Goal: Task Accomplishment & Management: Use online tool/utility

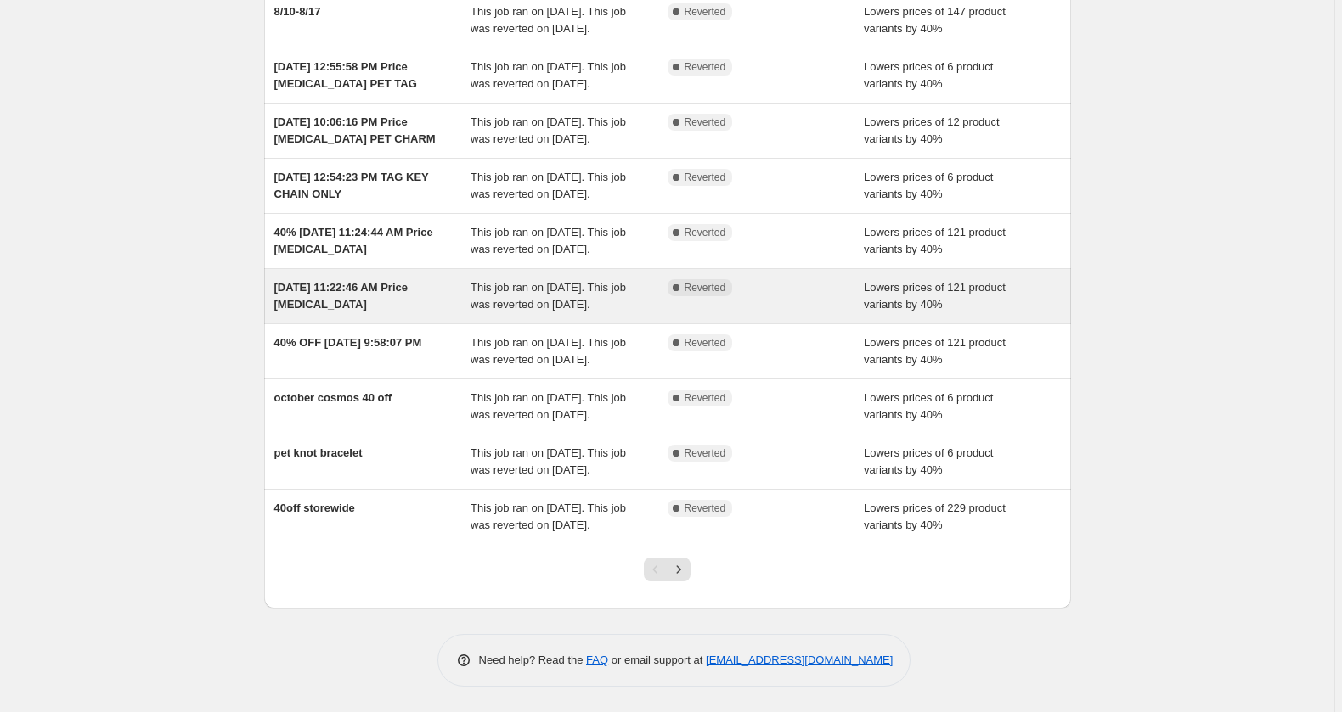
scroll to position [413, 0]
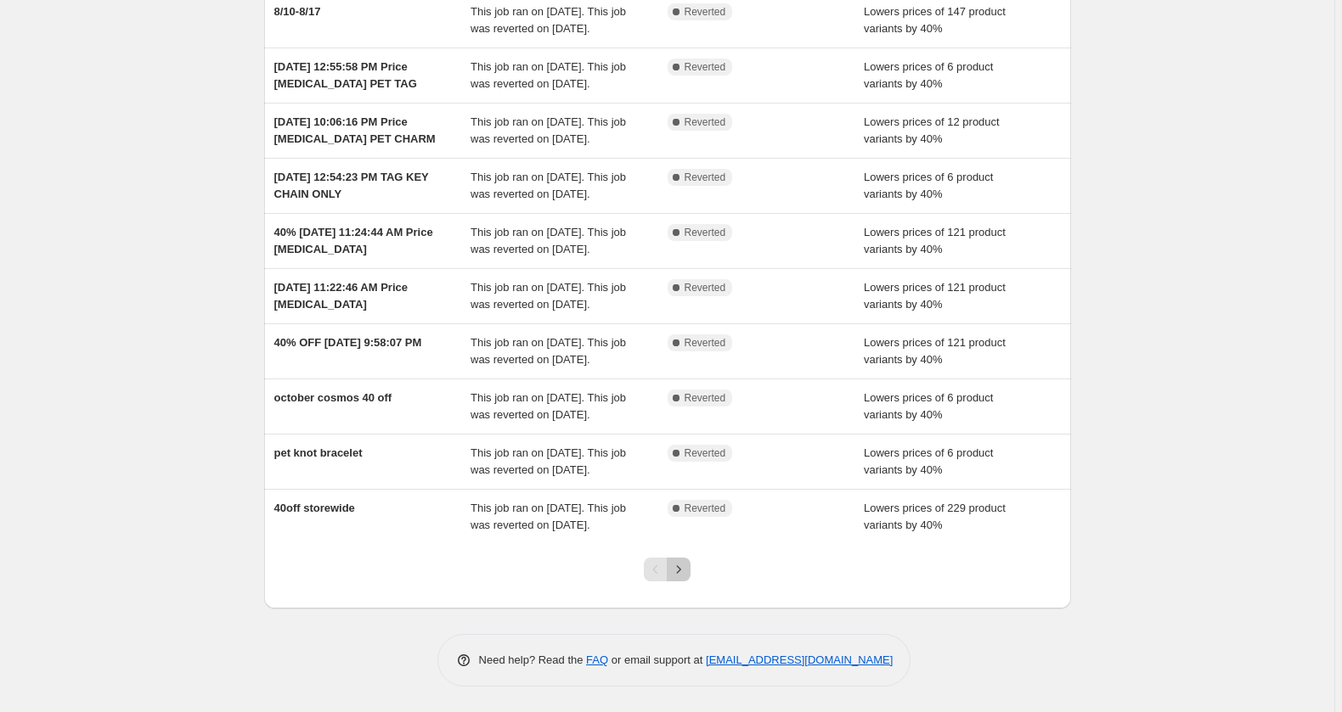
click at [687, 563] on icon "Next" at bounding box center [678, 569] width 17 height 17
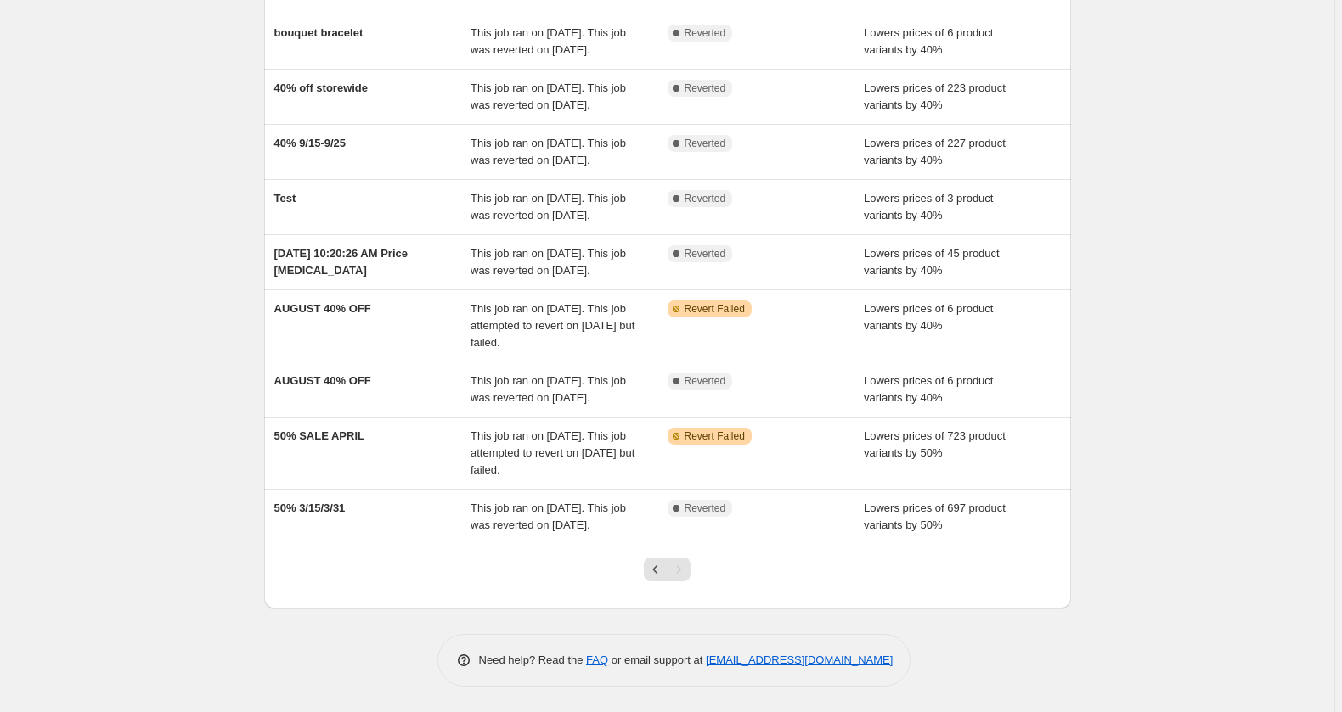
scroll to position [369, 0]
click at [684, 567] on div "Pagination" at bounding box center [679, 570] width 24 height 24
click at [653, 567] on icon "Previous" at bounding box center [655, 569] width 17 height 17
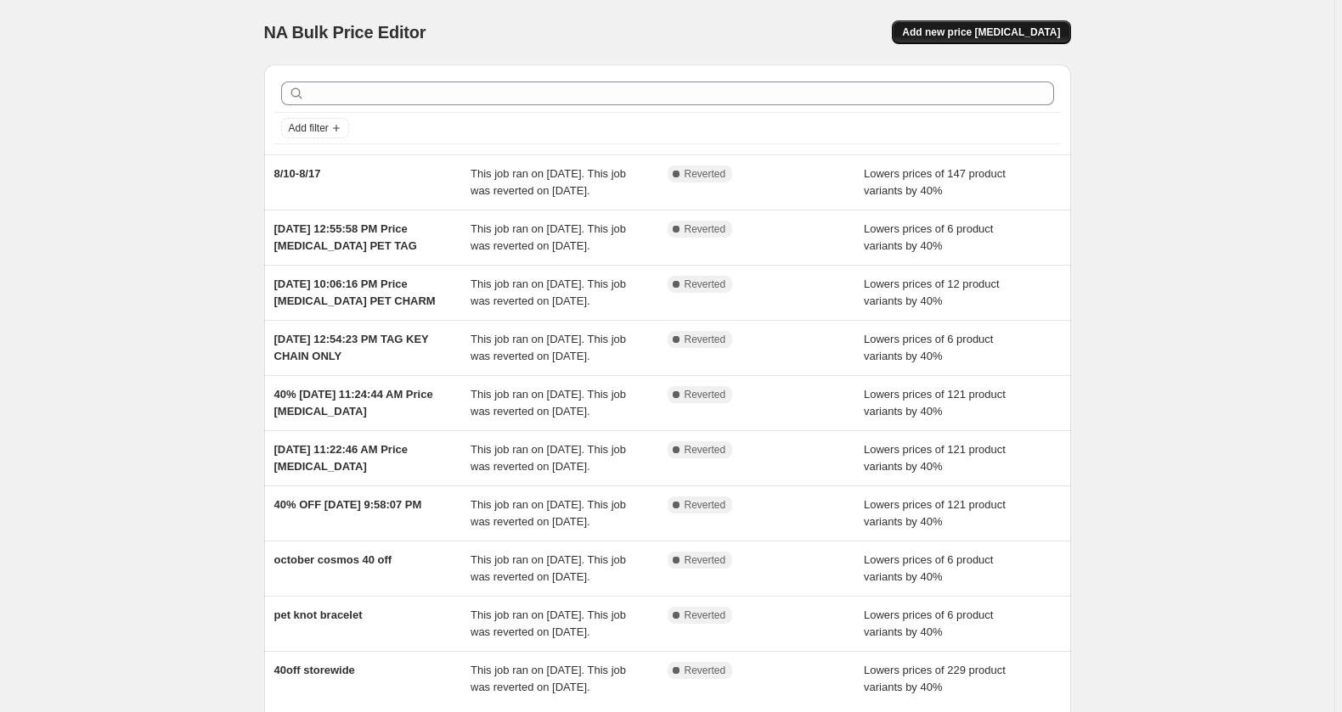
click at [1060, 39] on span "Add new price [MEDICAL_DATA]" at bounding box center [981, 32] width 158 height 14
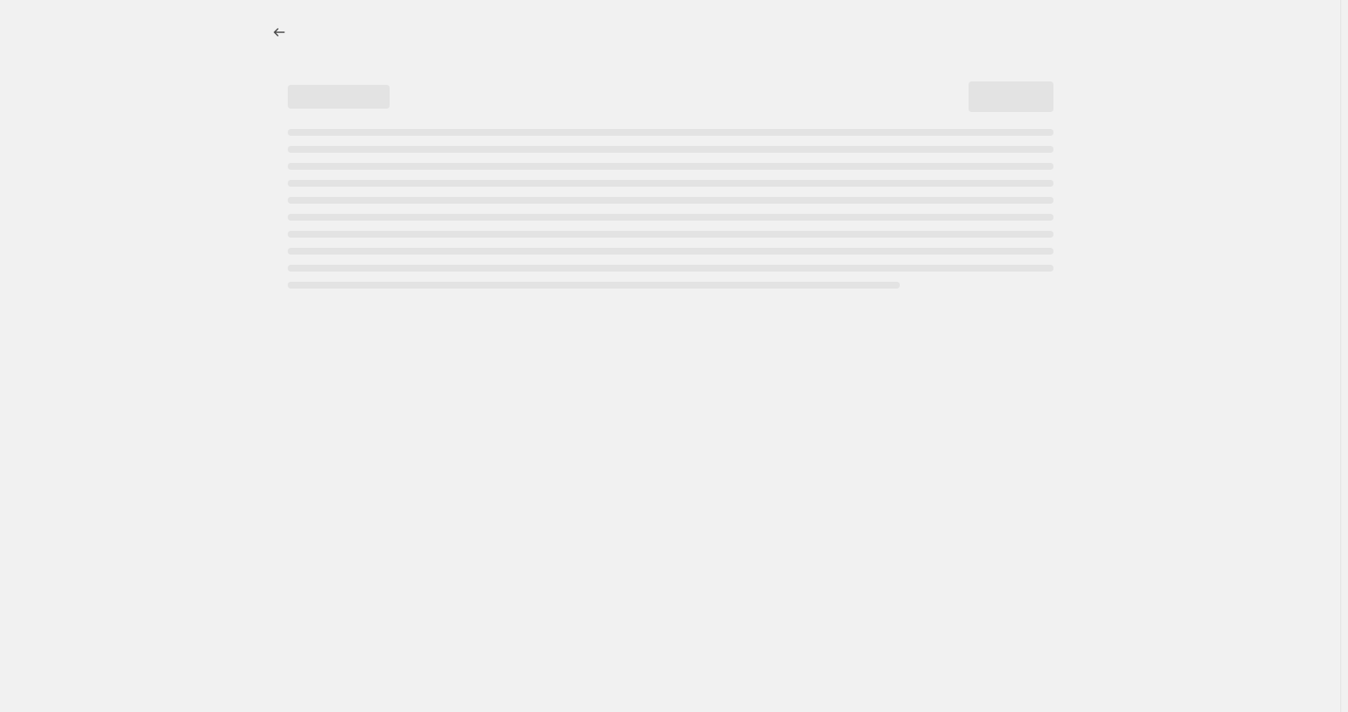
select select "percentage"
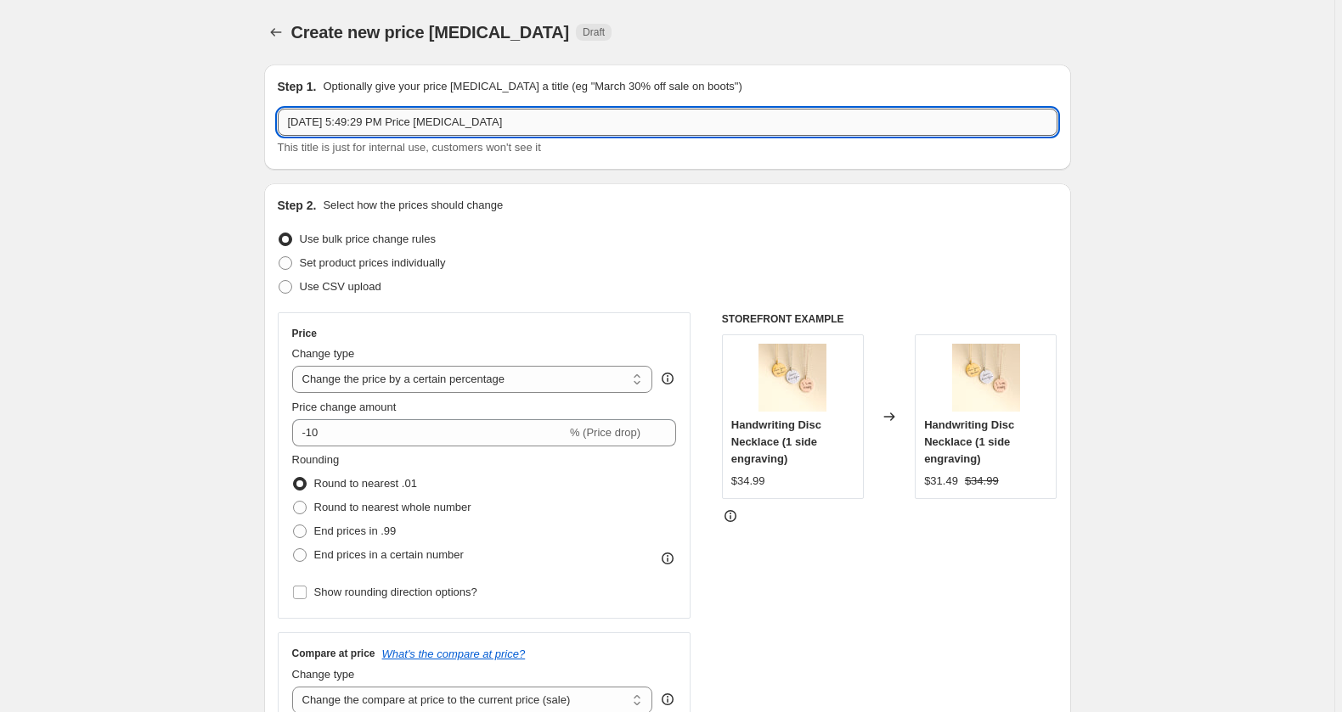
drag, startPoint x: 537, startPoint y: 138, endPoint x: 242, endPoint y: 124, distance: 295.8
click at [278, 124] on input "[DATE] 5:49:29 PM Price [MEDICAL_DATA]" at bounding box center [667, 122] width 779 height 27
type input "40% off sale storewide"
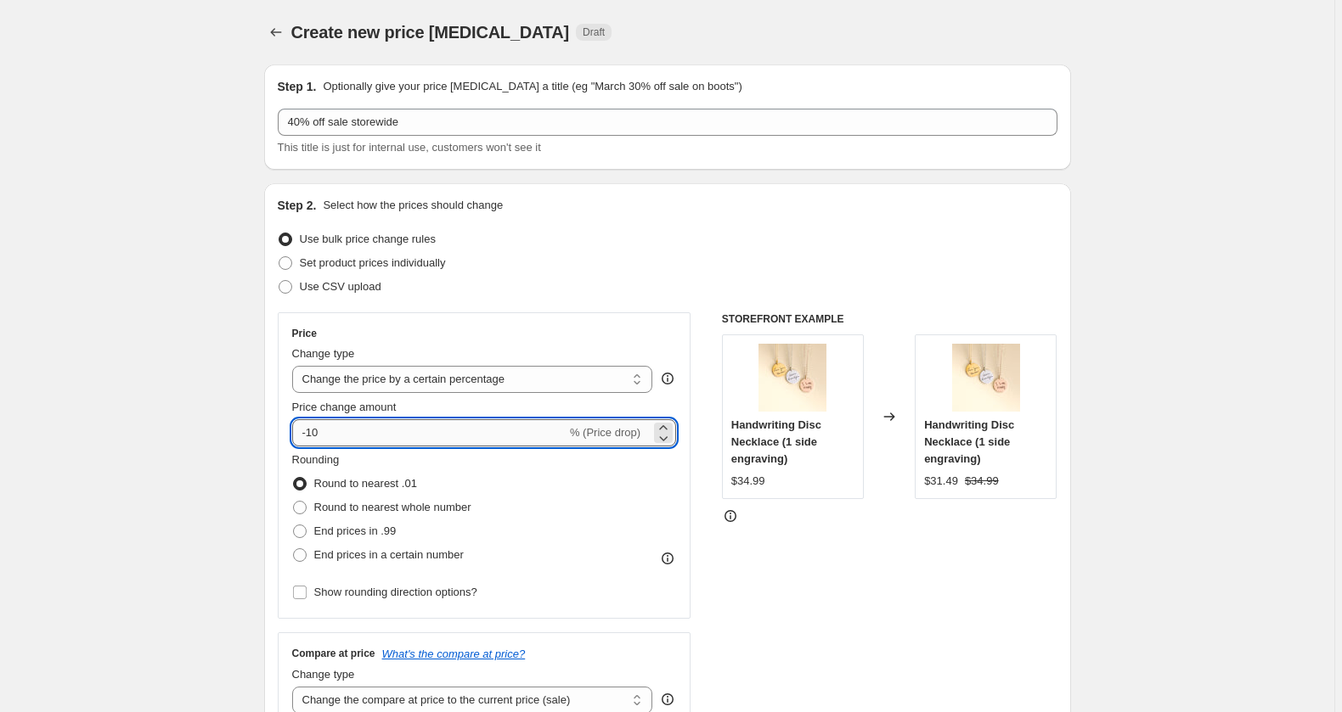
drag, startPoint x: 263, startPoint y: 486, endPoint x: 304, endPoint y: 490, distance: 41.0
click at [304, 447] on input "-10" at bounding box center [429, 432] width 274 height 27
type input "-40"
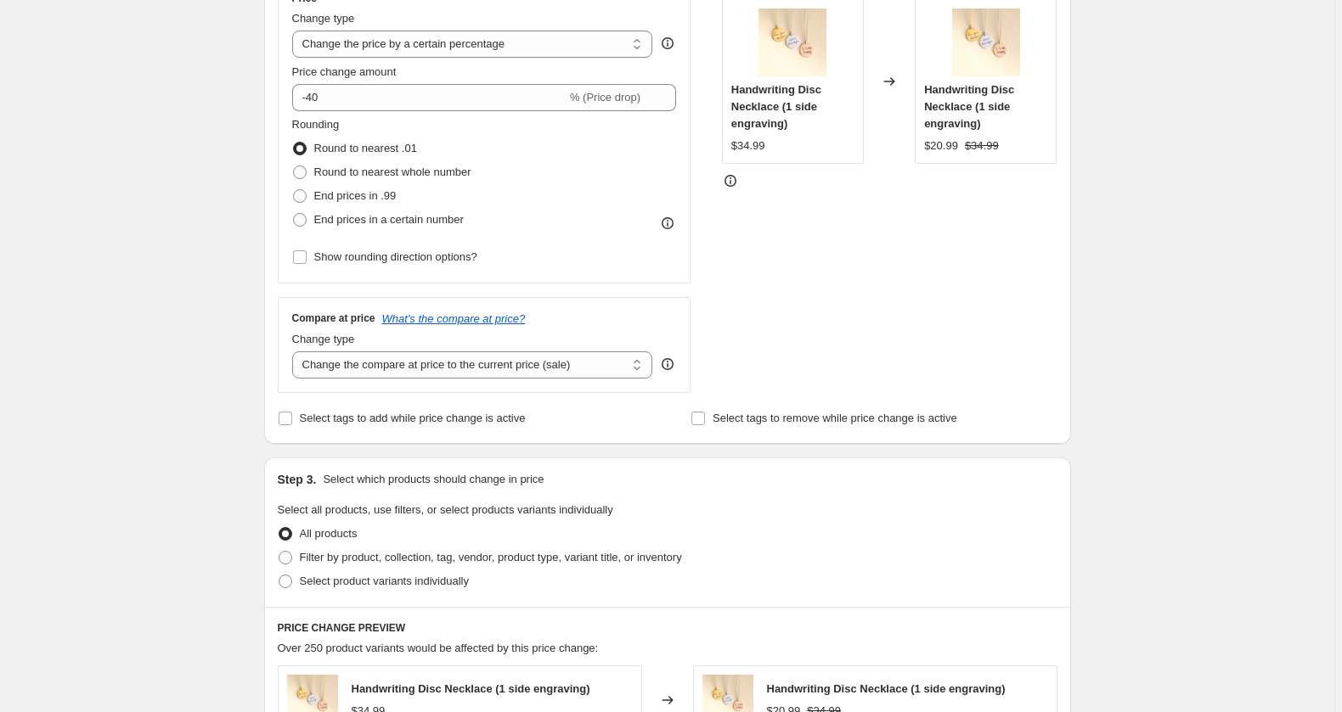
scroll to position [336, 0]
click at [352, 262] on span "Show rounding direction options?" at bounding box center [395, 256] width 163 height 13
click at [307, 263] on input "Show rounding direction options?" at bounding box center [300, 257] width 14 height 14
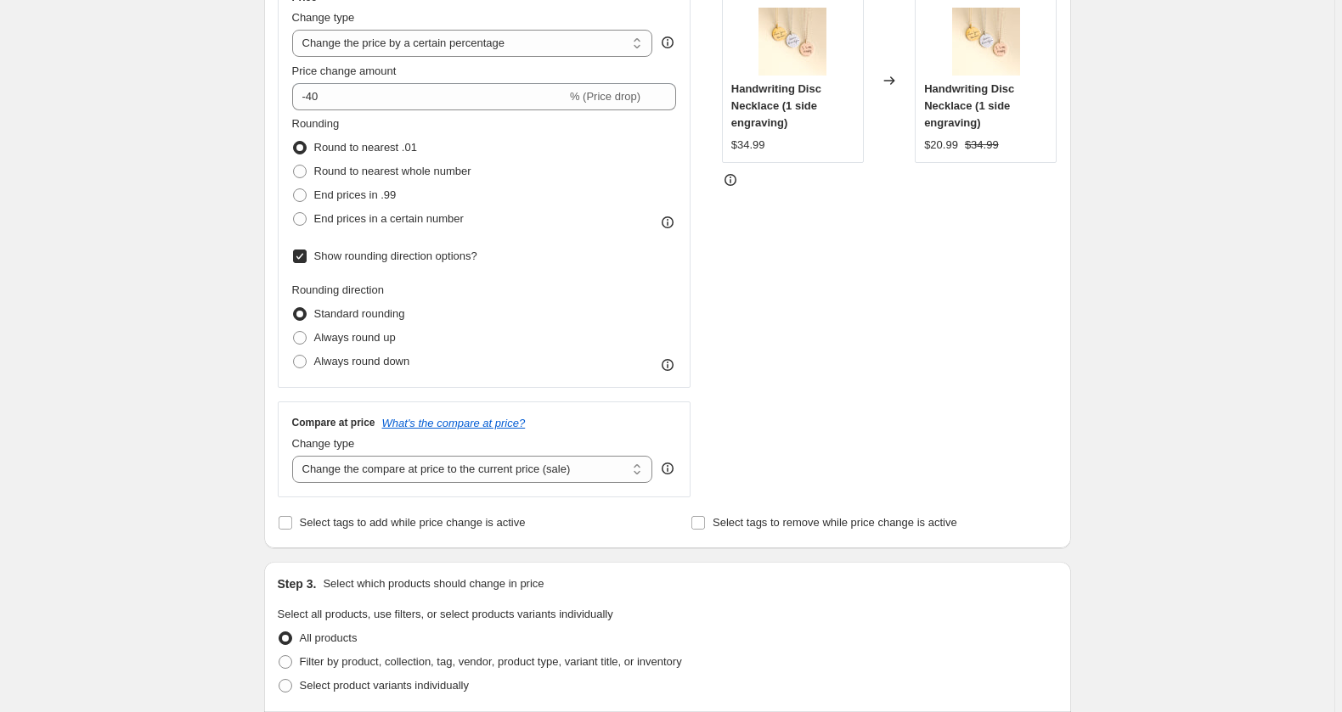
click at [352, 262] on span "Show rounding direction options?" at bounding box center [395, 256] width 163 height 13
click at [307, 263] on input "Show rounding direction options?" at bounding box center [300, 257] width 14 height 14
checkbox input "false"
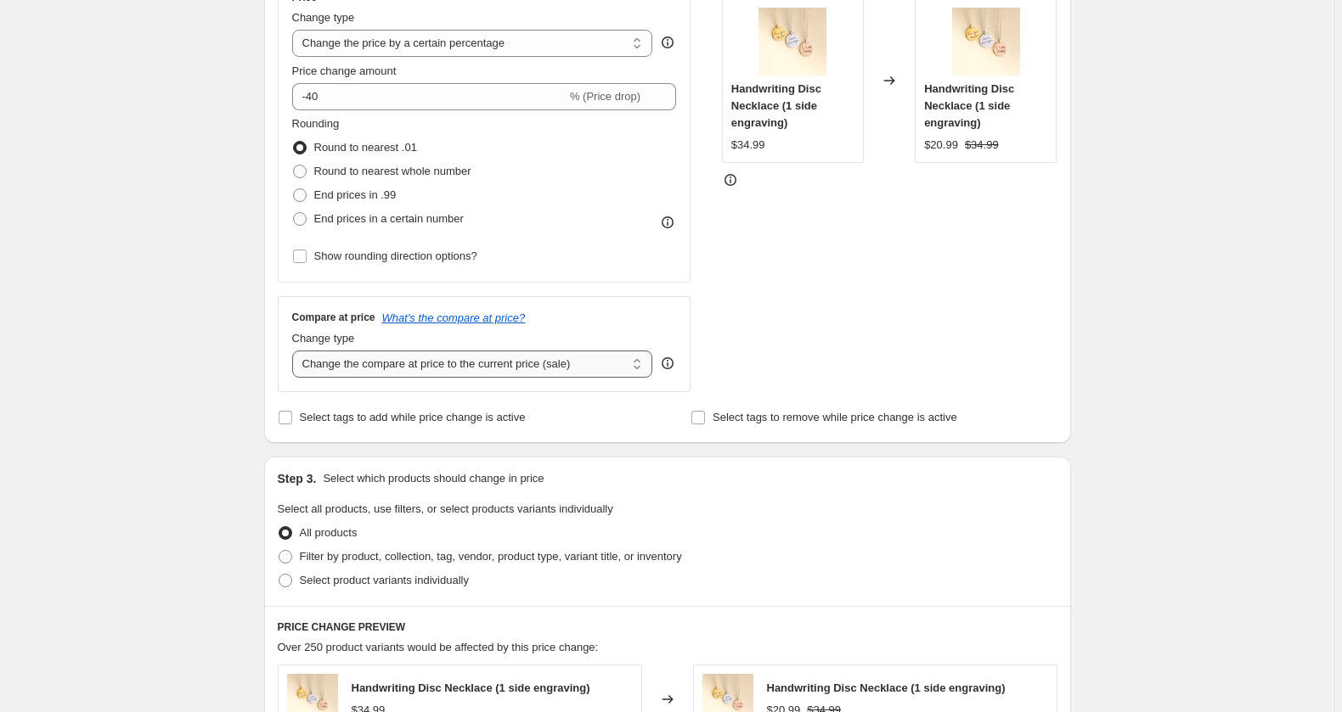
click at [292, 351] on select "Change the compare at price to the current price (sale) Change the compare at p…" at bounding box center [472, 364] width 361 height 27
click option "Change the compare at price by a certain percentage" at bounding box center [0, 0] width 0 height 0
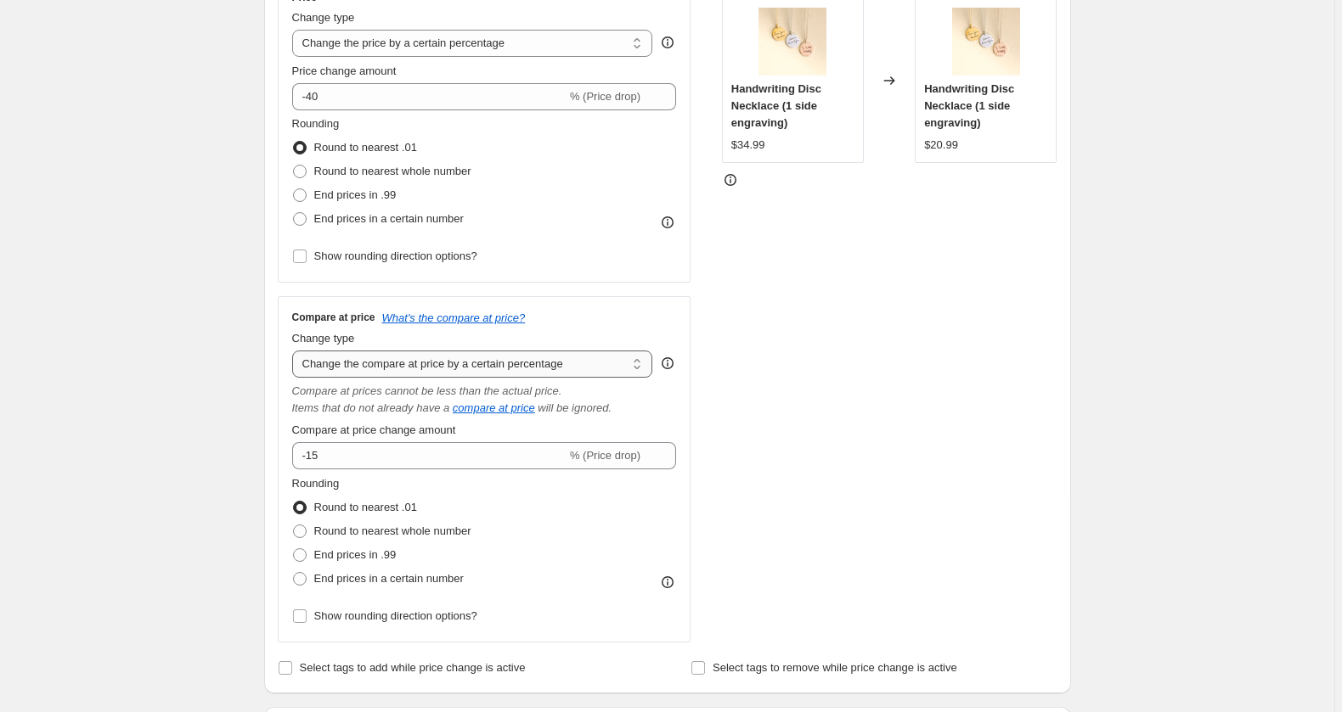
click at [292, 351] on select "Change the compare at price to the current price (sale) Change the compare at p…" at bounding box center [472, 364] width 361 height 27
select select "ep"
click option "Change the compare at price to the current price (sale)" at bounding box center [0, 0] width 0 height 0
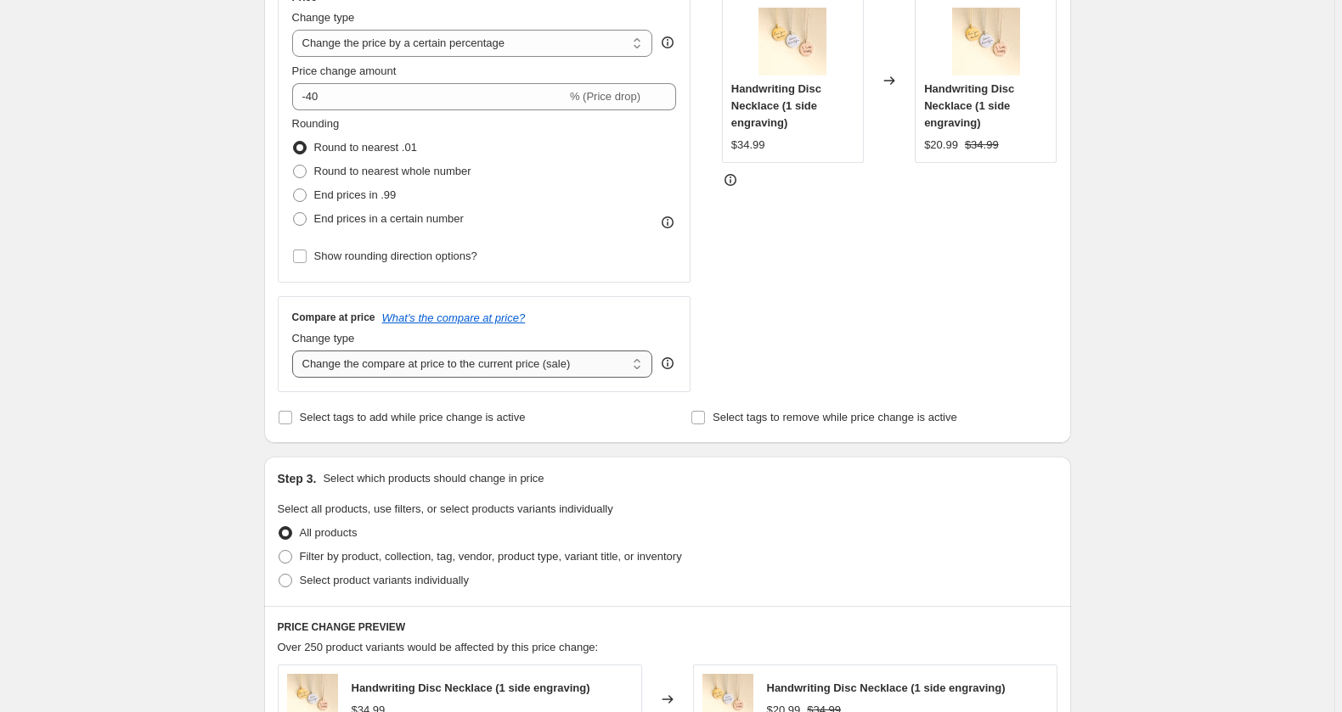
click at [292, 351] on select "Change the compare at price to the current price (sale) Change the compare at p…" at bounding box center [472, 364] width 361 height 27
click option "Change the compare at price to the current price (sale)" at bounding box center [0, 0] width 0 height 0
click at [292, 351] on select "Change the compare at price to the current price (sale) Change the compare at p…" at bounding box center [472, 364] width 361 height 27
click option "Change the compare at price to the current price (sale)" at bounding box center [0, 0] width 0 height 0
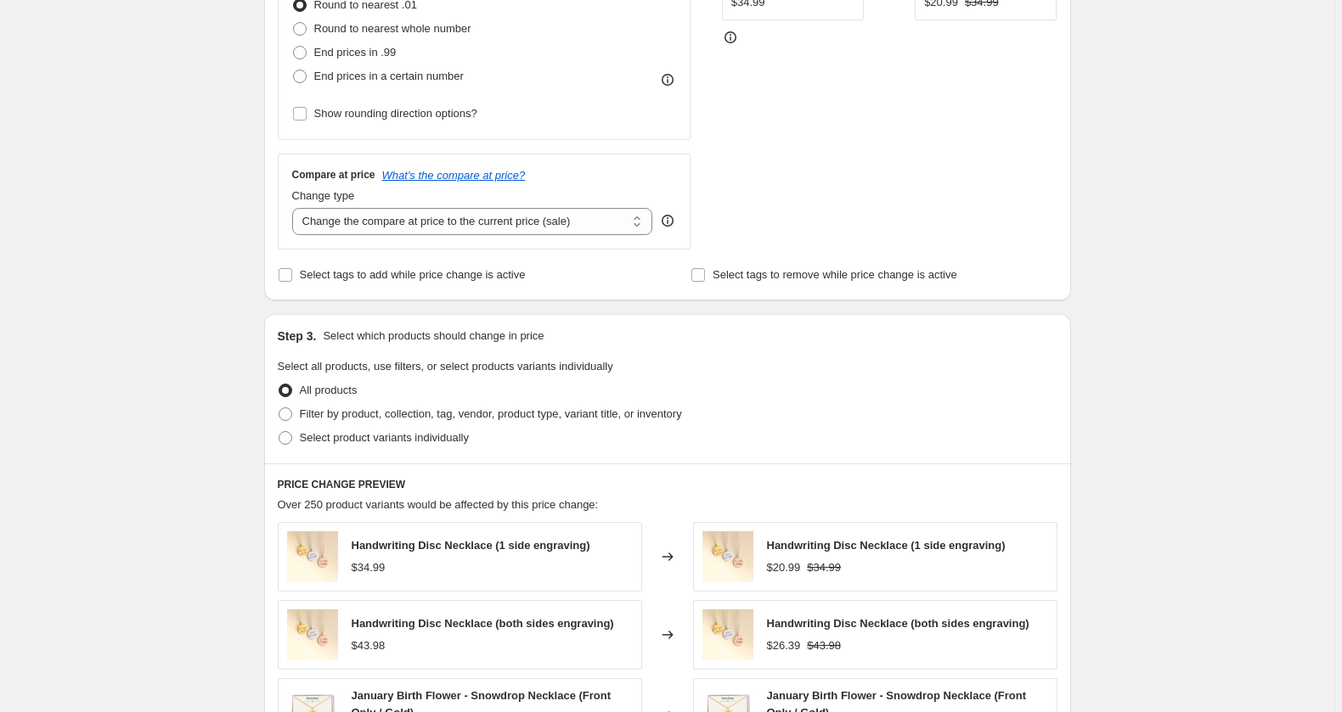
scroll to position [560, 0]
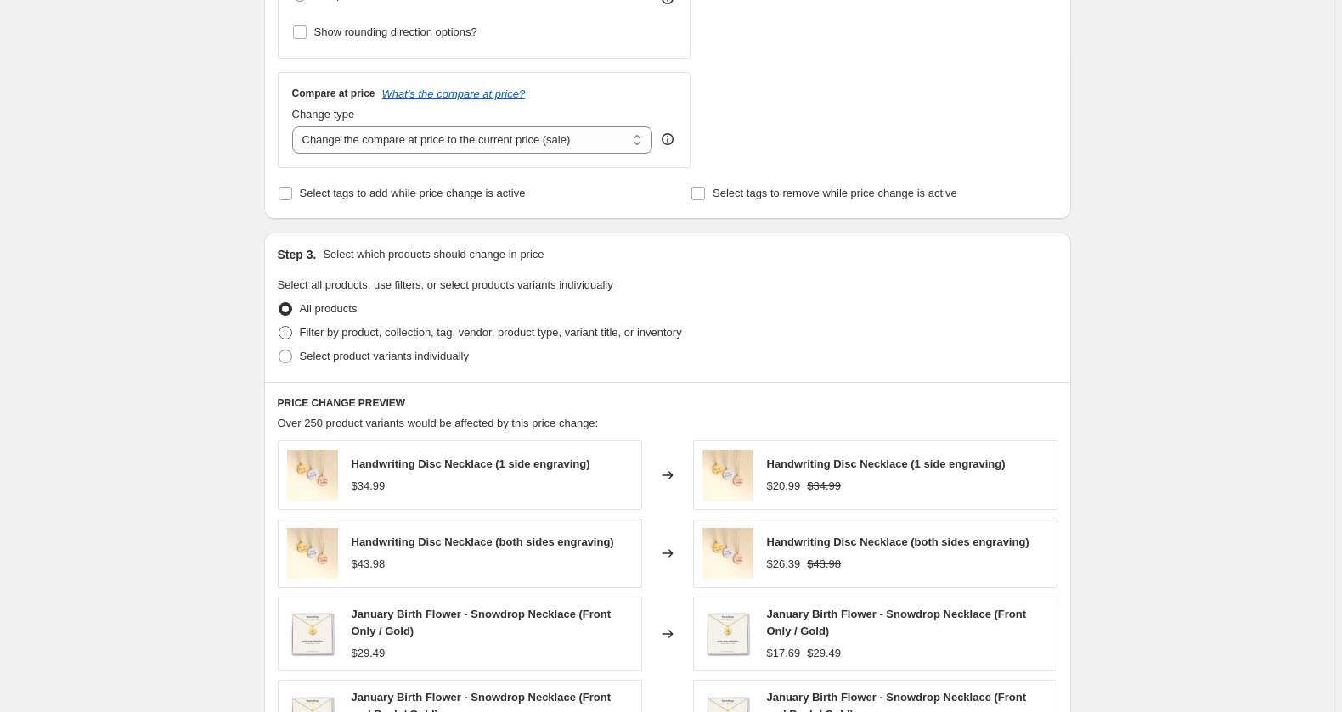
click at [409, 339] on span "Filter by product, collection, tag, vendor, product type, variant title, or inv…" at bounding box center [491, 332] width 382 height 13
click at [279, 327] on input "Filter by product, collection, tag, vendor, product type, variant title, or inv…" at bounding box center [279, 326] width 1 height 1
radio input "true"
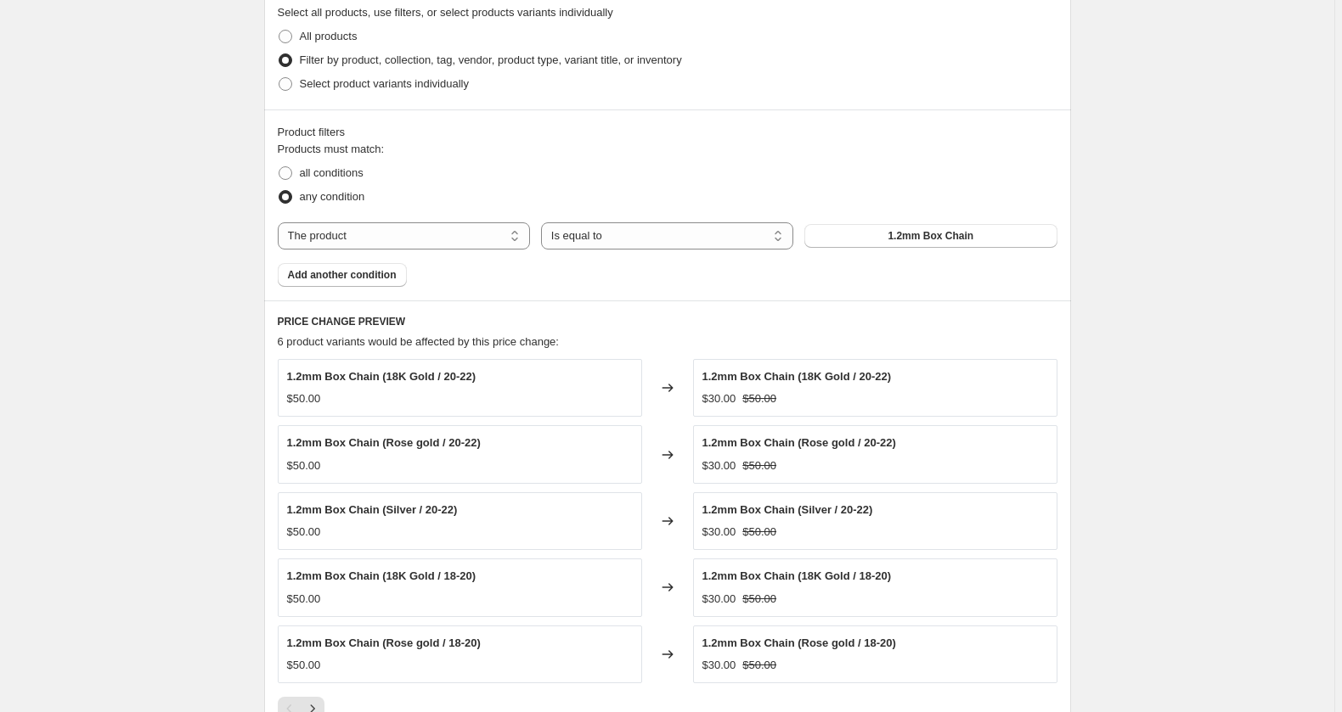
scroll to position [897, 0]
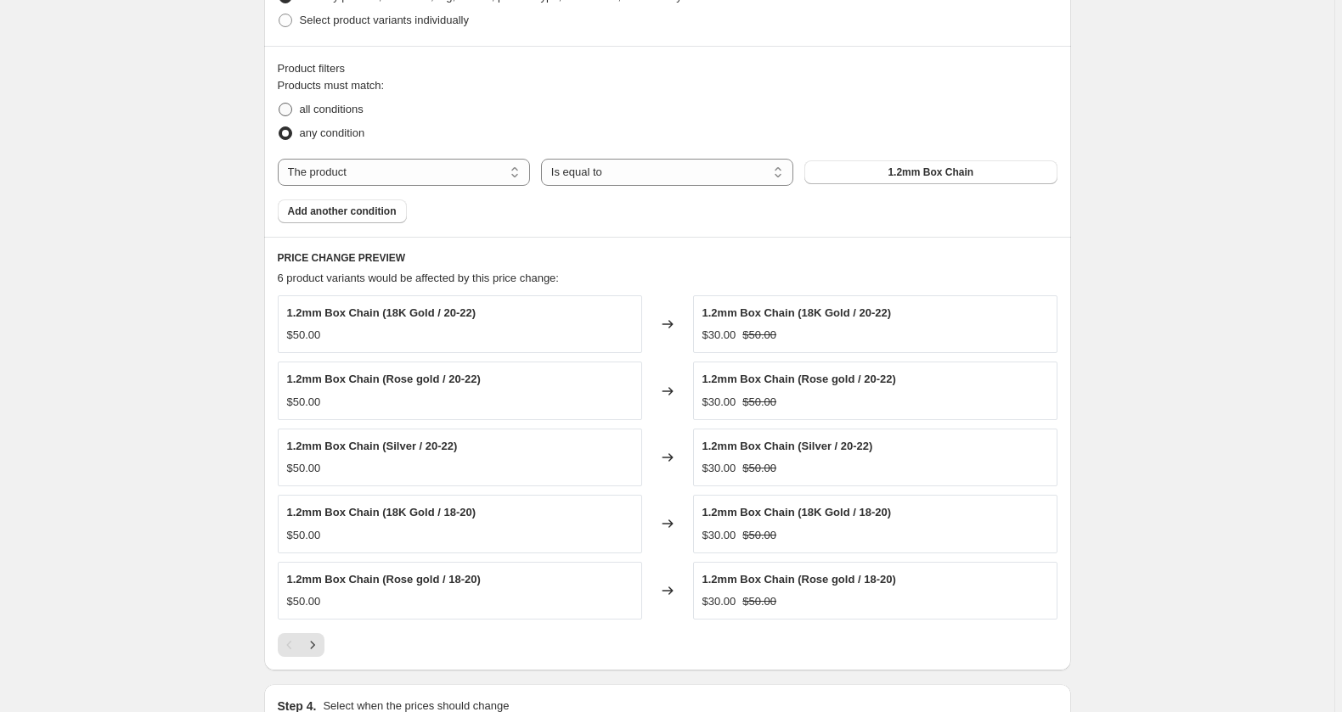
click at [307, 115] on span "all conditions" at bounding box center [332, 109] width 64 height 13
click at [279, 104] on input "all conditions" at bounding box center [279, 103] width 1 height 1
radio input "true"
click at [305, 139] on span "any condition" at bounding box center [332, 133] width 65 height 13
click at [279, 127] on input "any condition" at bounding box center [279, 127] width 1 height 1
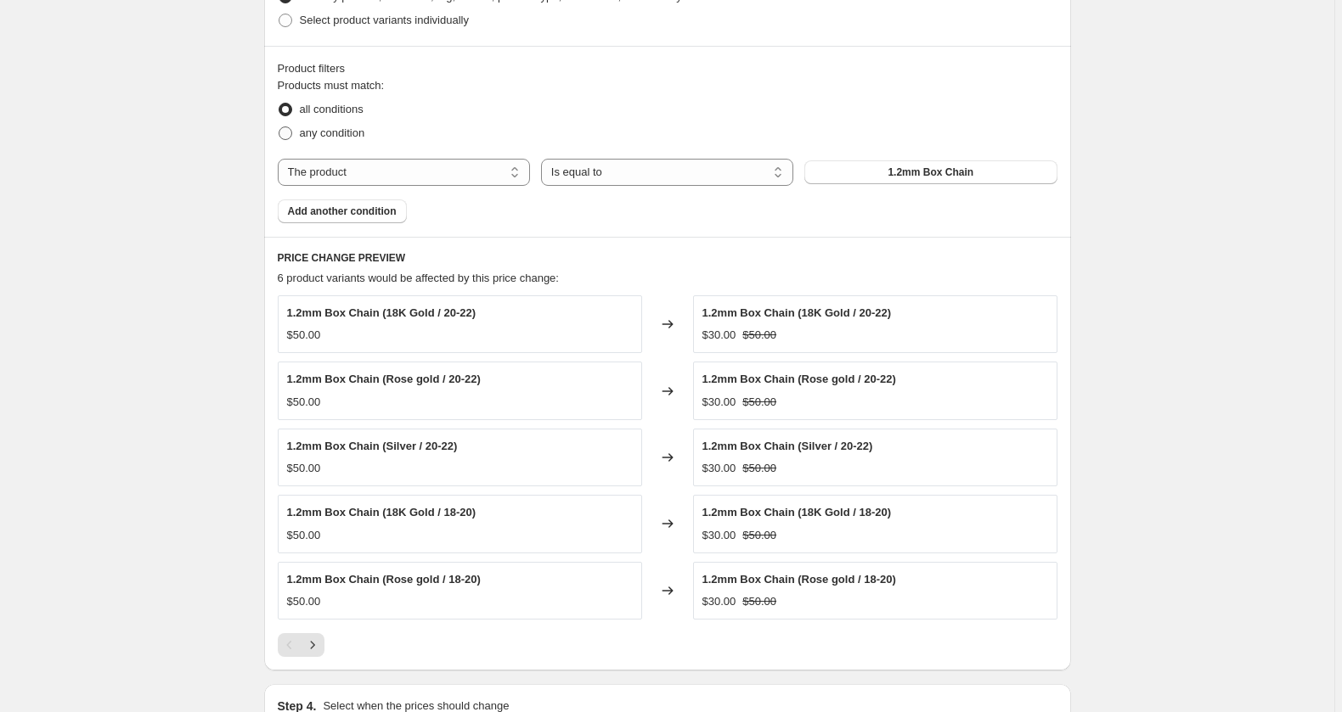
radio input "true"
click at [278, 159] on select "The product The product's collection The product's tag The product's vendor The…" at bounding box center [404, 172] width 252 height 27
select select "tag"
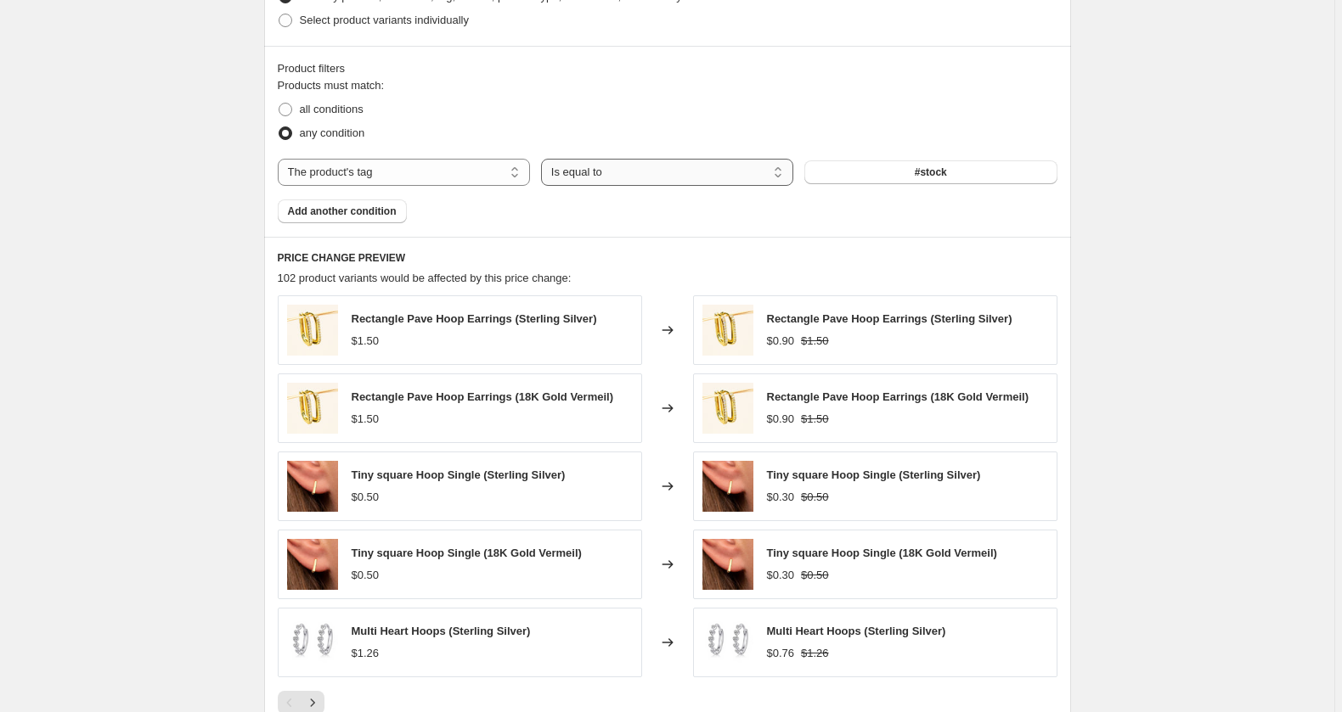
click at [541, 159] on select "Is equal to Is not equal to" at bounding box center [667, 172] width 252 height 27
select select "not_equal"
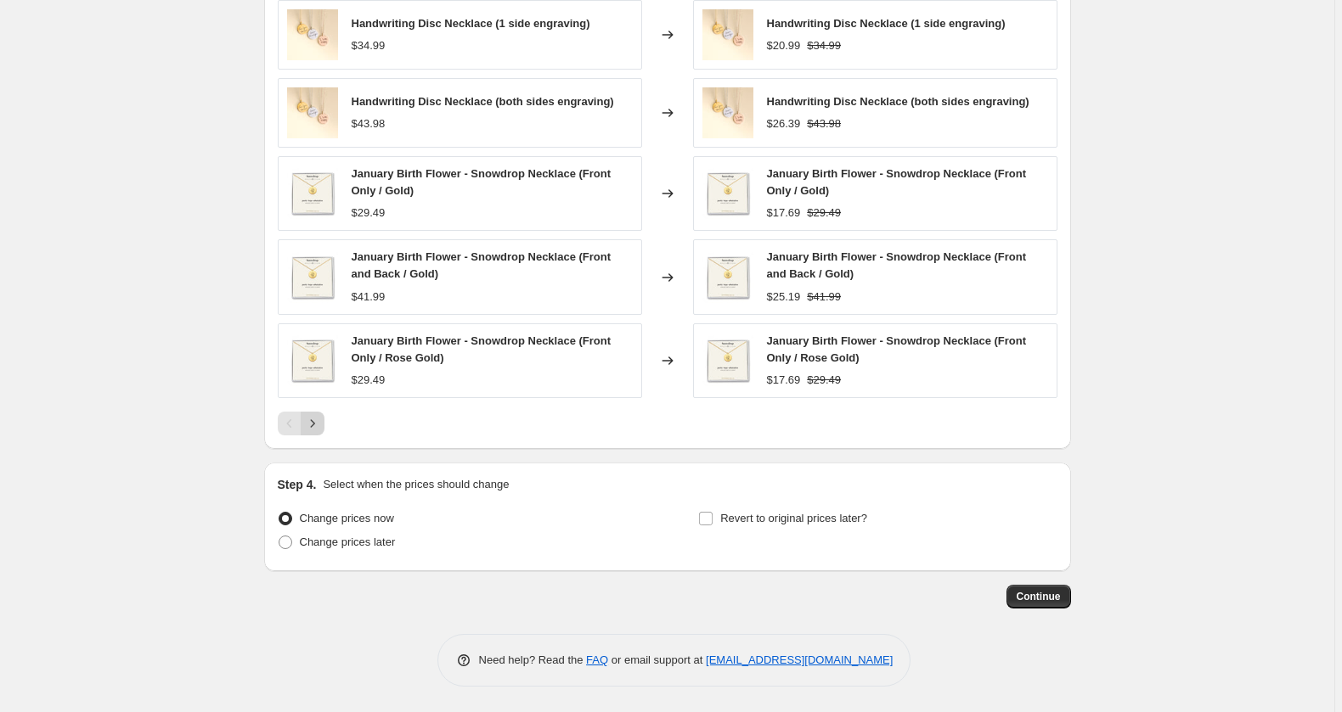
click at [304, 415] on icon "Next" at bounding box center [312, 423] width 17 height 17
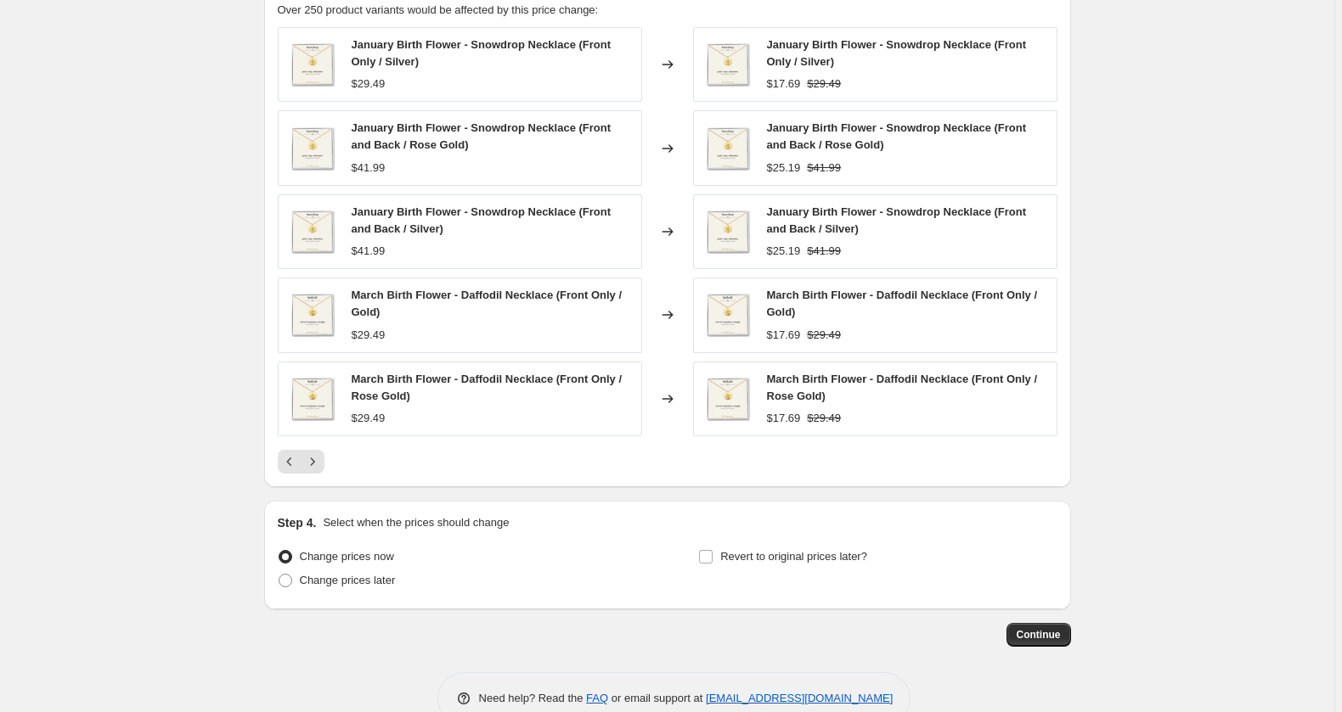
scroll to position [1202, 0]
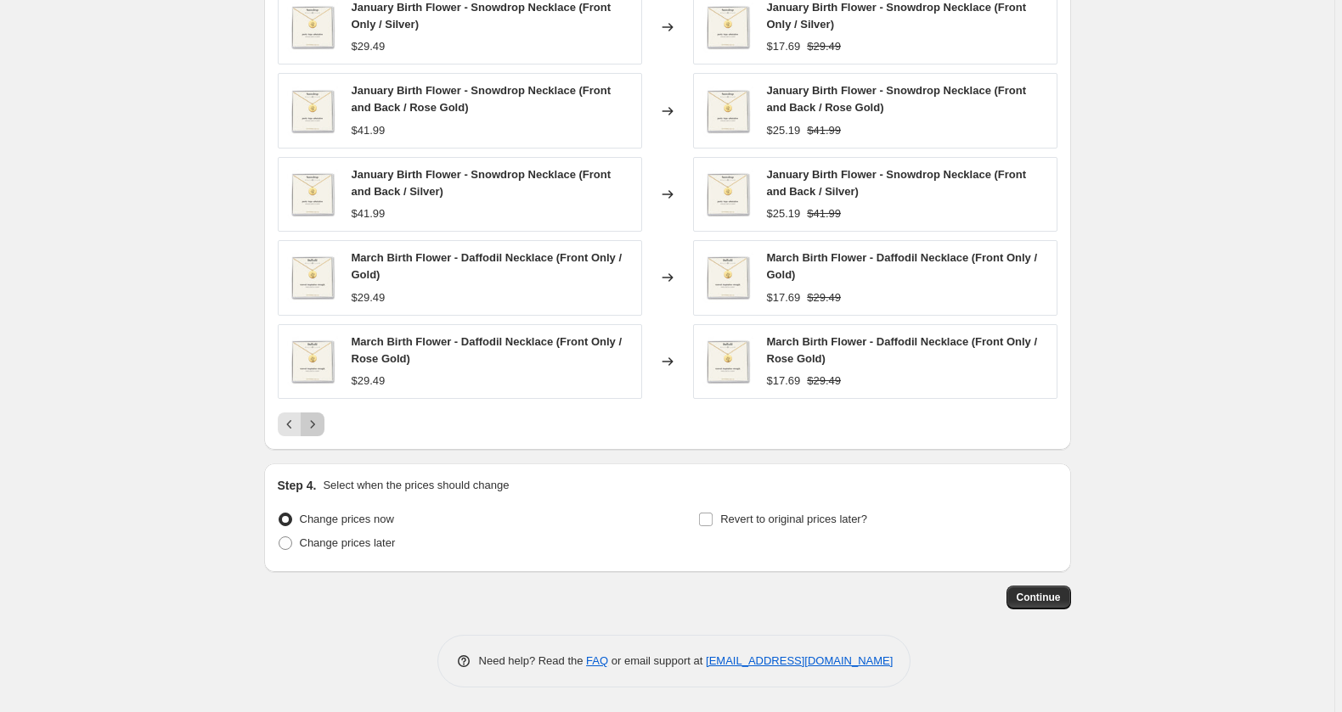
click at [304, 433] on icon "Next" at bounding box center [312, 424] width 17 height 17
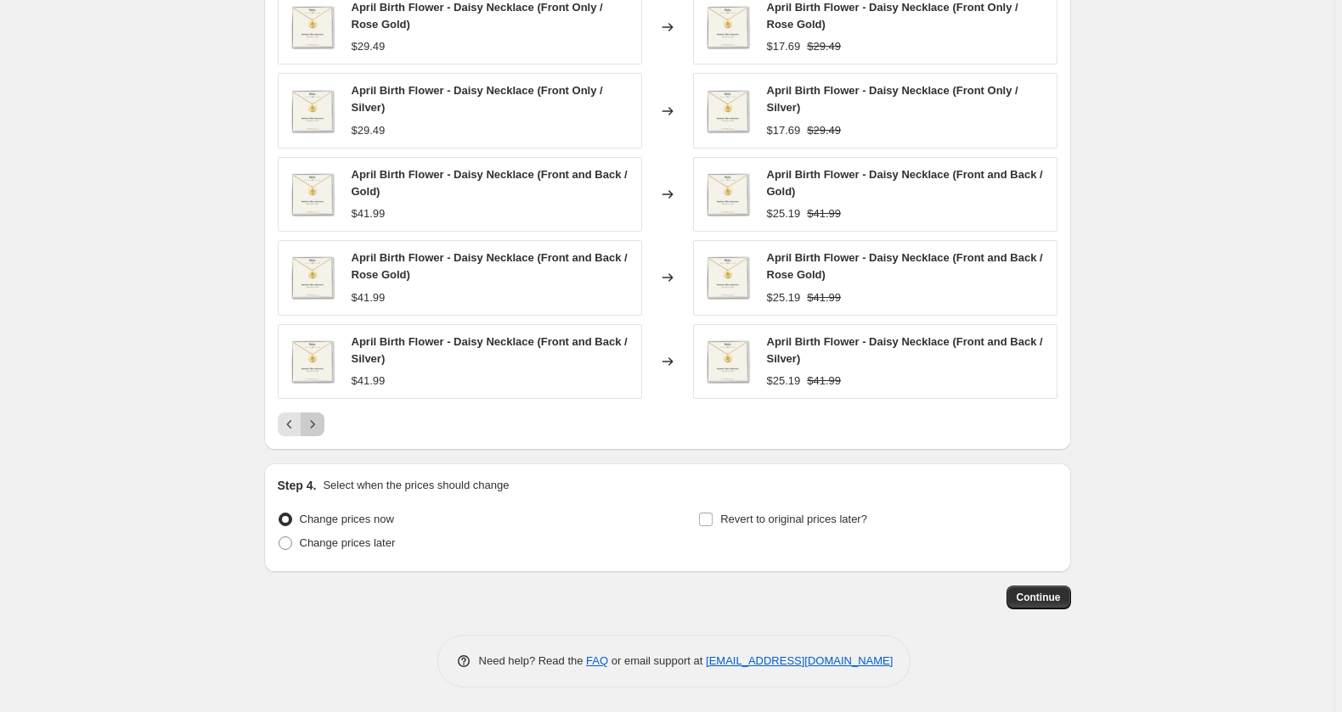
click at [304, 433] on icon "Next" at bounding box center [312, 424] width 17 height 17
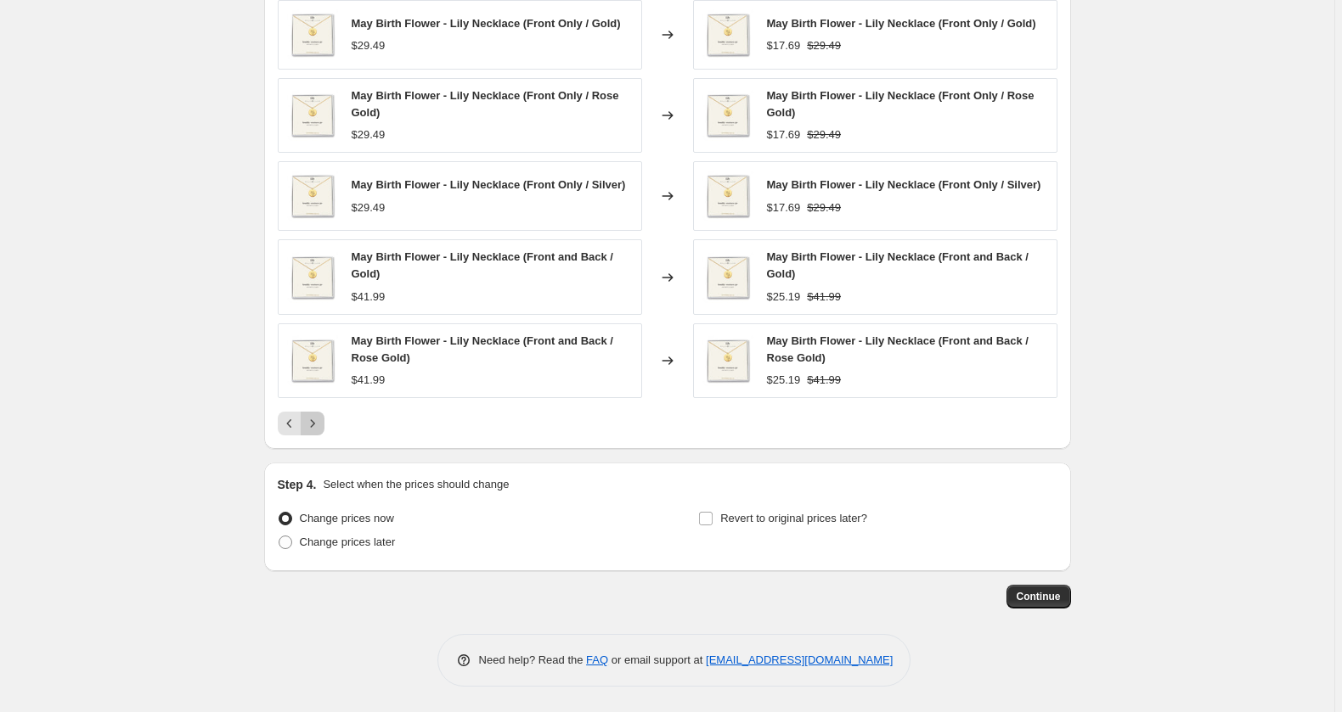
click at [310, 427] on icon "Next" at bounding box center [312, 423] width 4 height 8
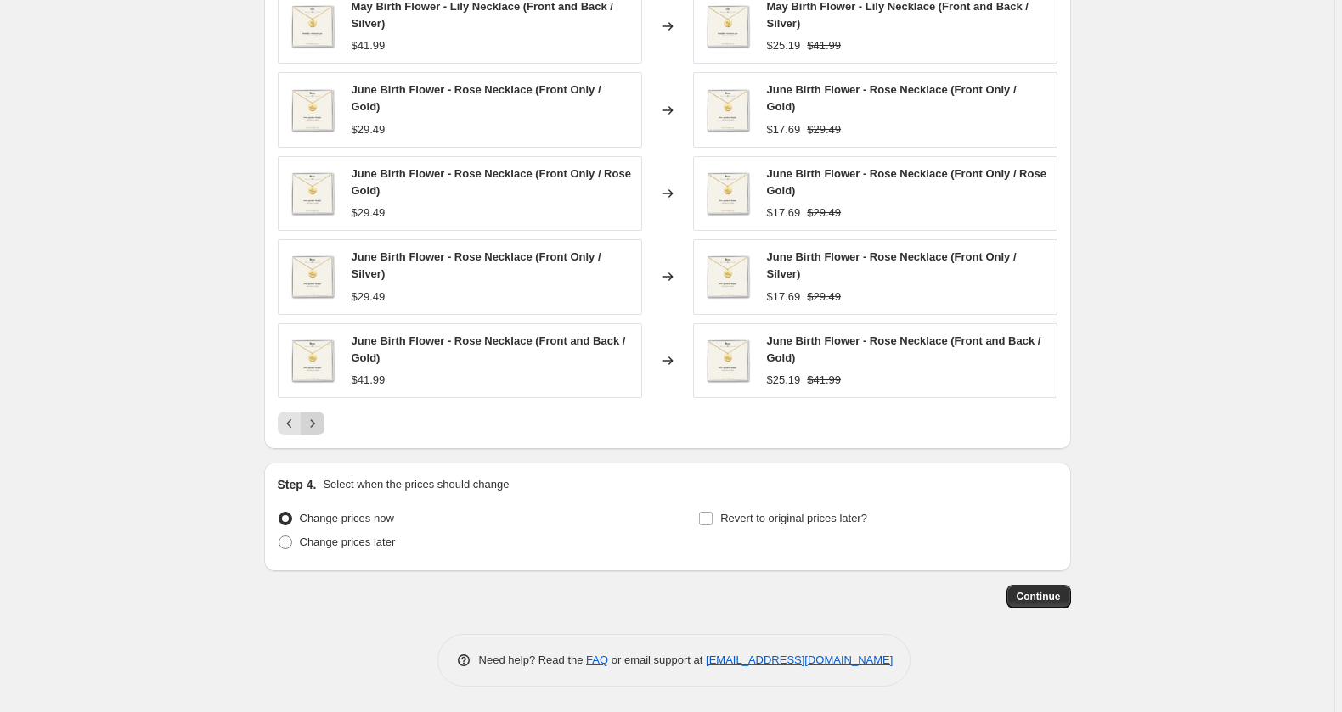
scroll to position [1352, 0]
click at [1061, 599] on span "Continue" at bounding box center [1038, 597] width 44 height 14
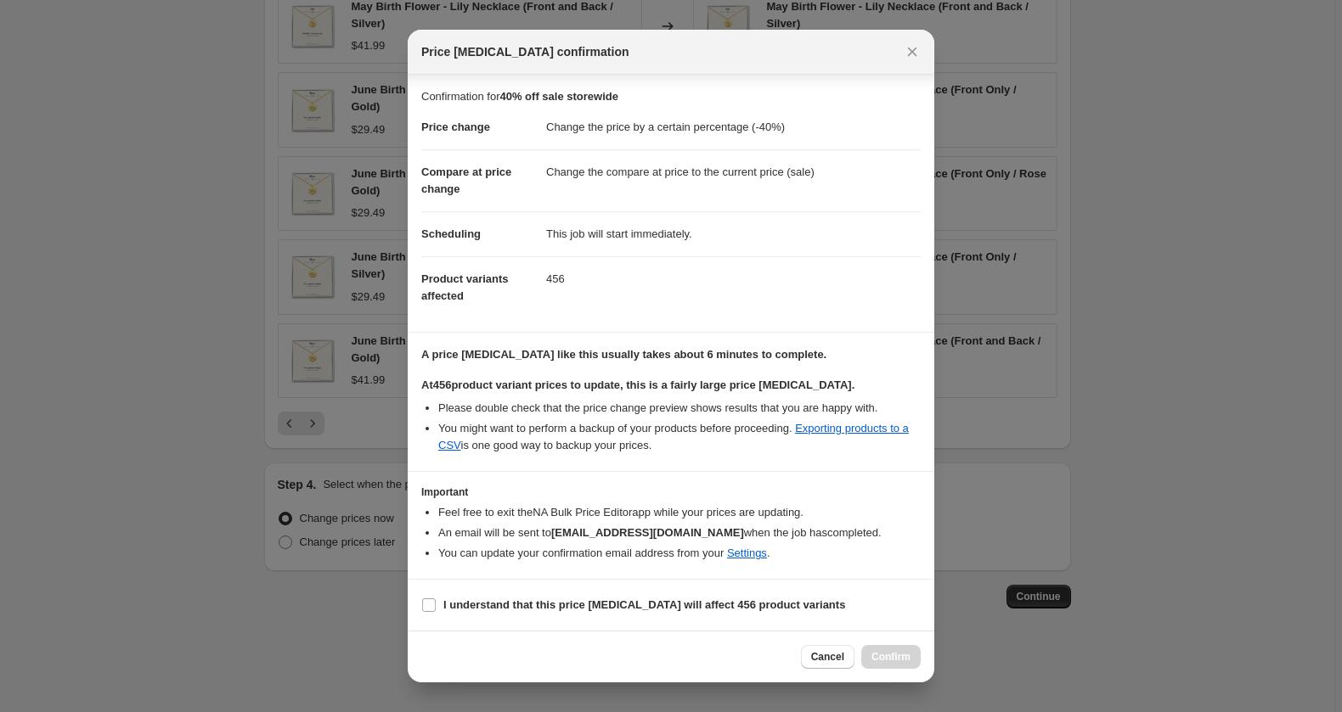
scroll to position [79, 0]
drag, startPoint x: 738, startPoint y: 602, endPoint x: 787, endPoint y: 607, distance: 49.5
click at [739, 602] on b "I understand that this price [MEDICAL_DATA] will affect 456 product variants" at bounding box center [644, 605] width 402 height 13
click at [436, 602] on input "I understand that this price [MEDICAL_DATA] will affect 456 product variants" at bounding box center [429, 606] width 14 height 14
checkbox input "true"
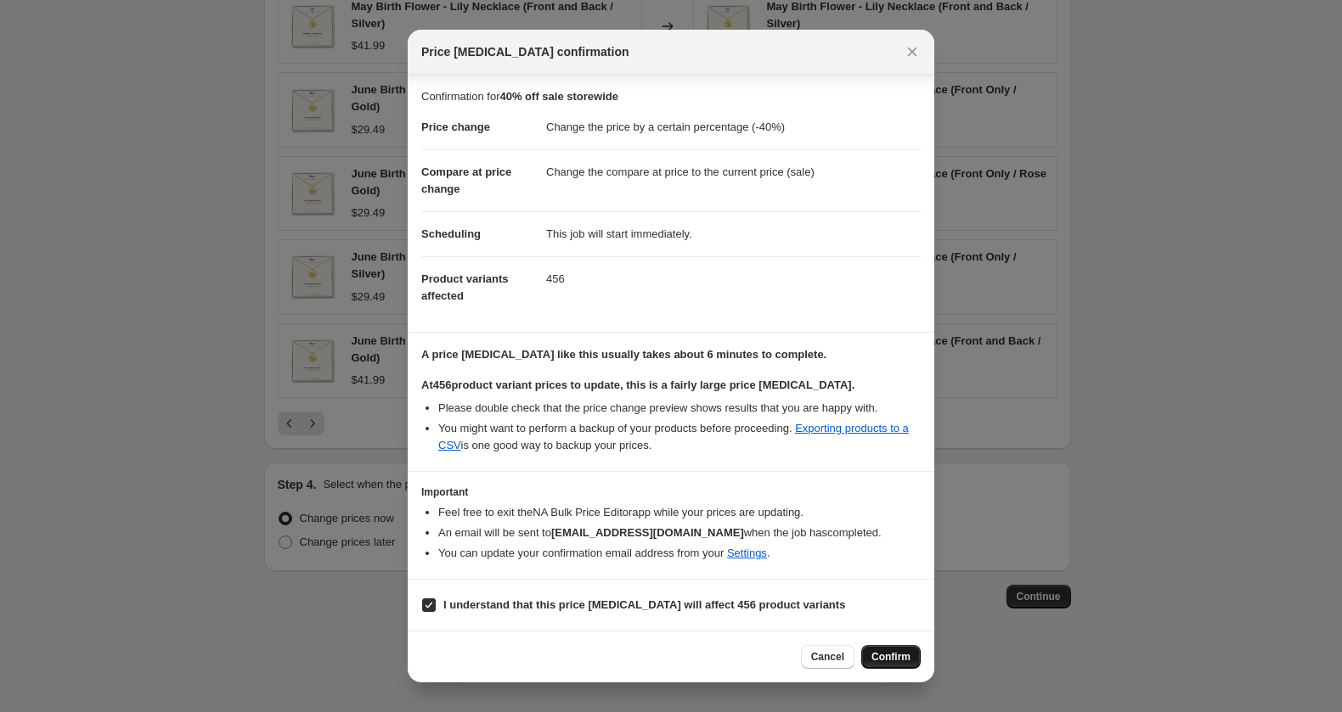
click at [910, 656] on span "Confirm" at bounding box center [890, 657] width 39 height 14
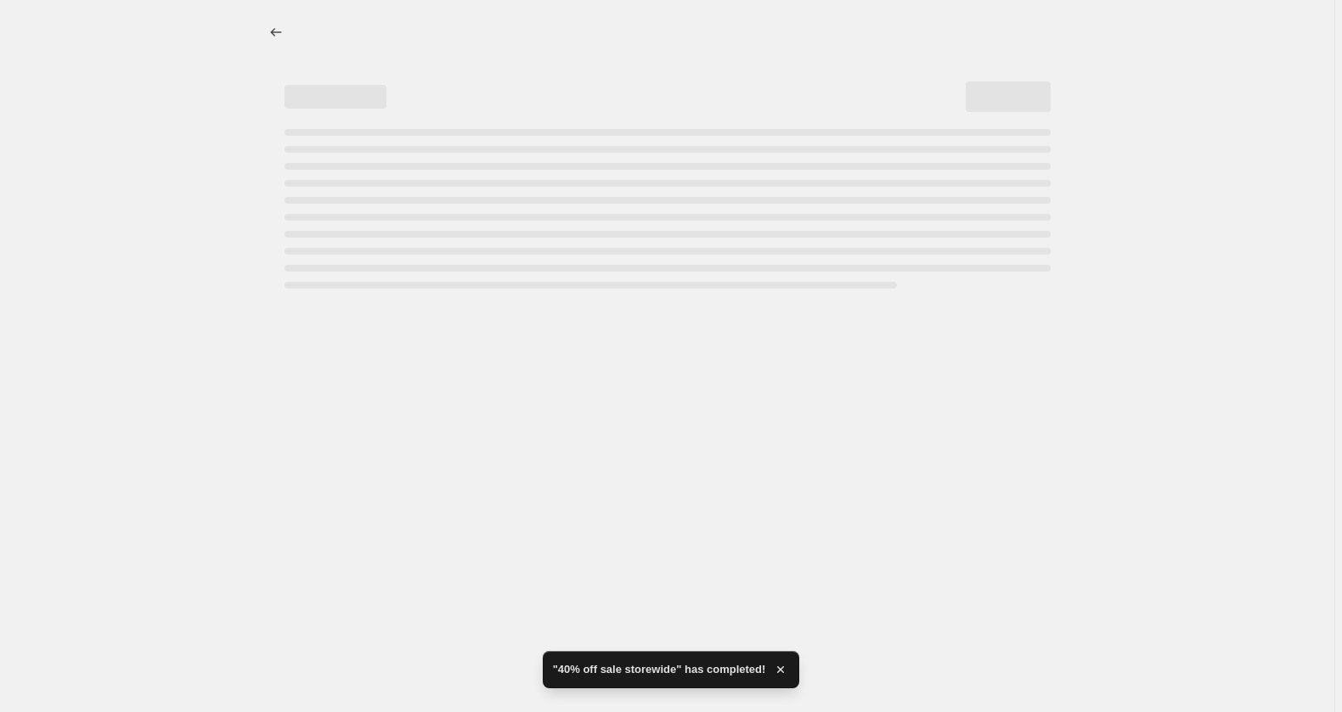
select select "percentage"
select select "tag"
select select "not_equal"
